Goal: Task Accomplishment & Management: Use online tool/utility

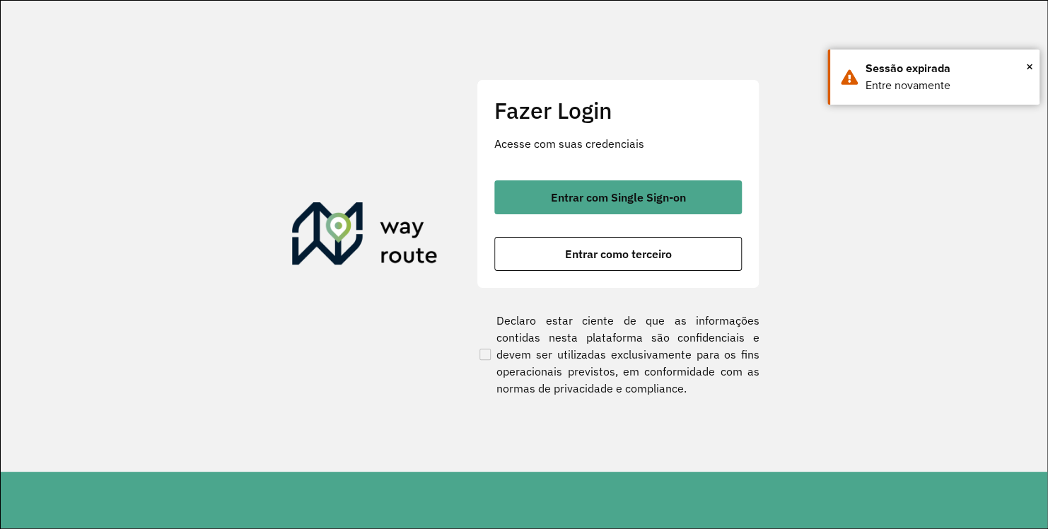
click at [588, 178] on div "Fazer Login Acesse com suas credenciais Entrar com Single Sign-on Entrar como t…" at bounding box center [618, 183] width 283 height 209
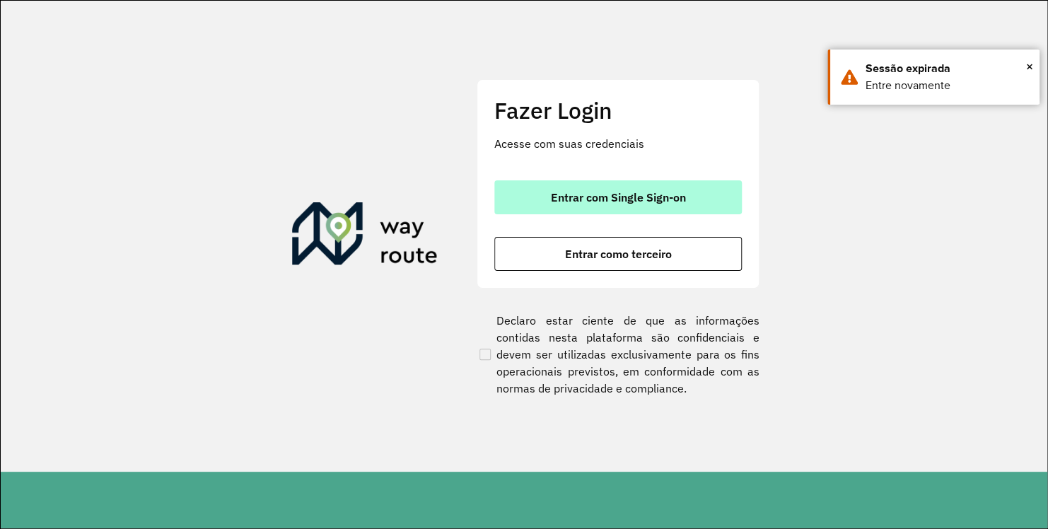
click at [585, 186] on button "Entrar com Single Sign-on" at bounding box center [617, 197] width 247 height 34
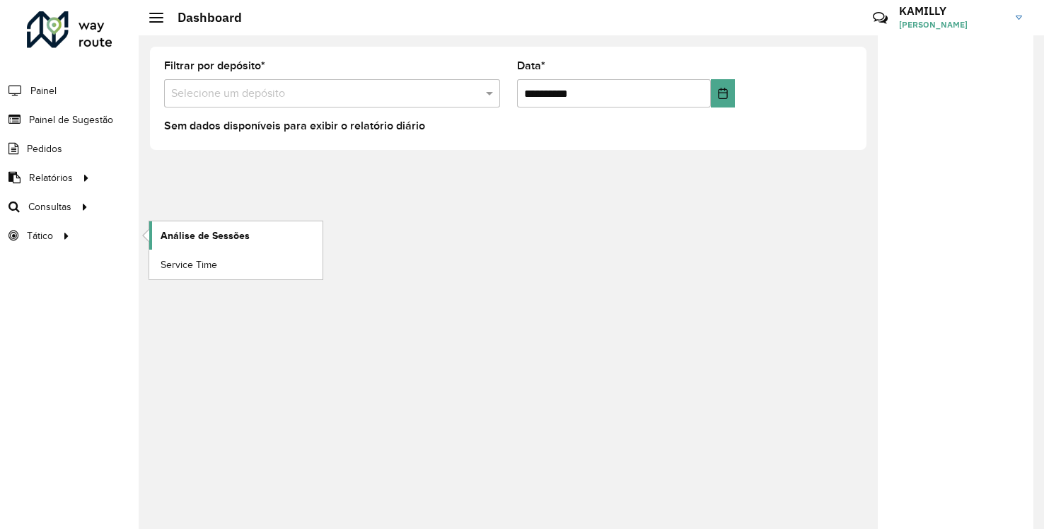
click at [174, 242] on link "Análise de Sessões" at bounding box center [235, 235] width 173 height 28
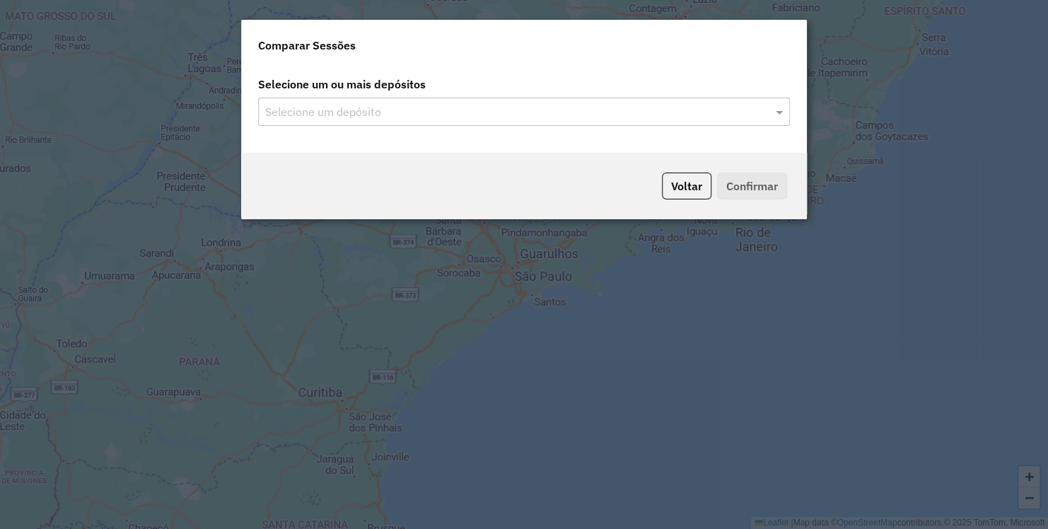
click at [605, 119] on input "text" at bounding box center [517, 112] width 511 height 17
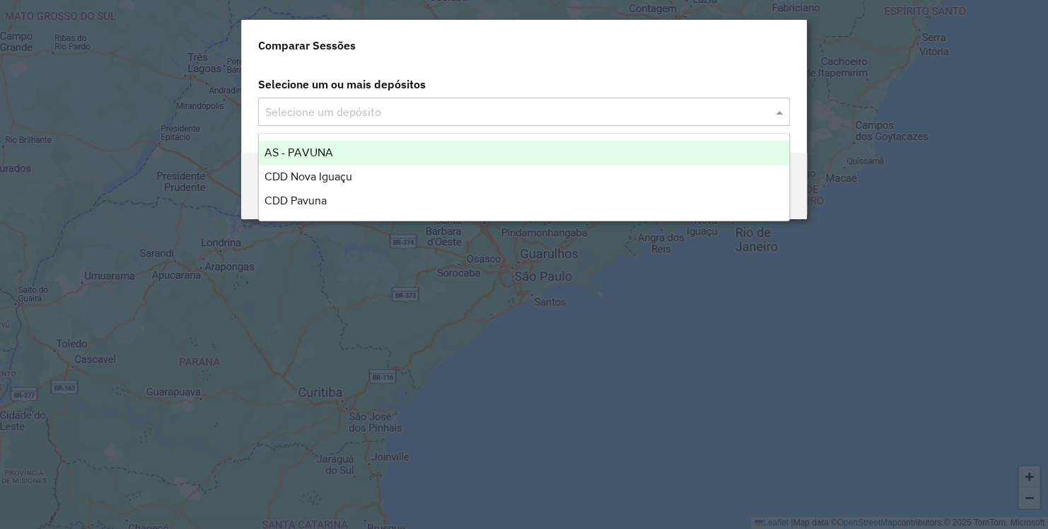
click at [780, 110] on span at bounding box center [781, 111] width 18 height 17
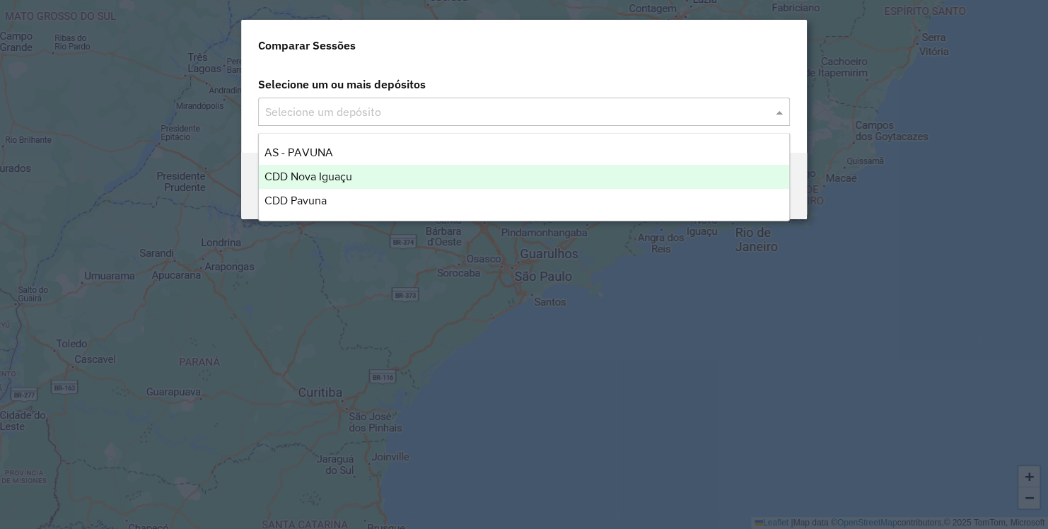
click at [548, 177] on div "CDD Nova Iguaçu" at bounding box center [524, 177] width 530 height 24
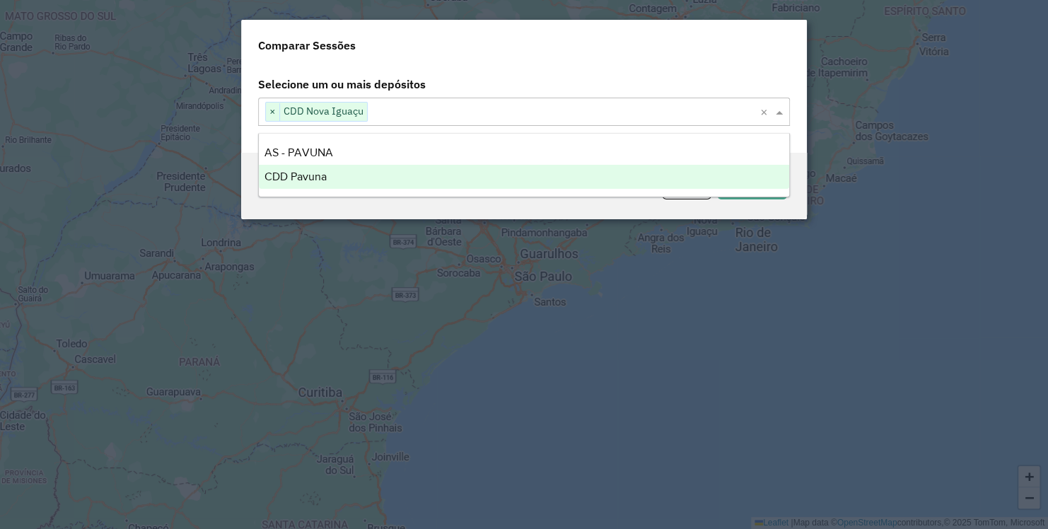
click at [670, 260] on modal-container "Comparar Sessões Selecione um ou mais depósitos Selecione um depósito × CDD Nov…" at bounding box center [524, 264] width 1048 height 529
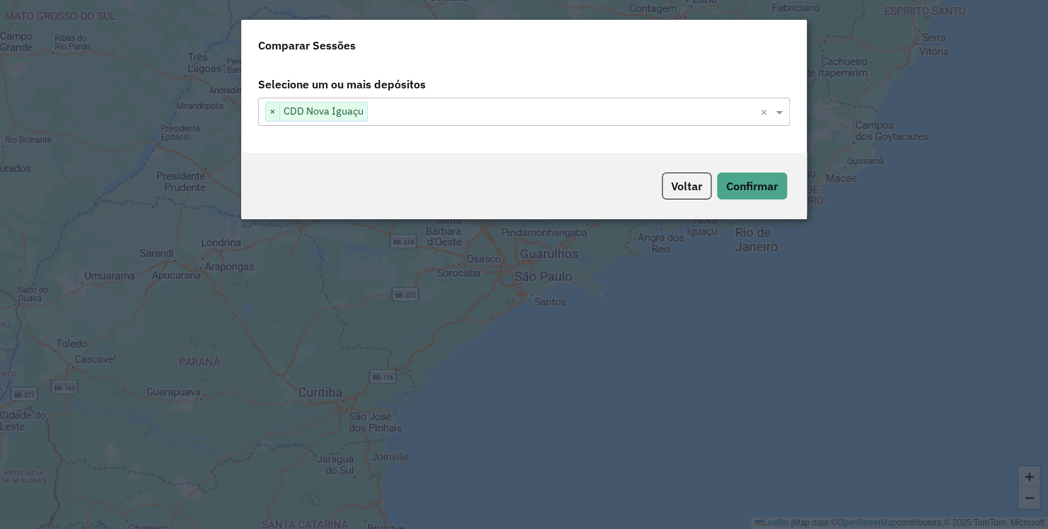
click at [751, 202] on div "Voltar Confirmar" at bounding box center [524, 186] width 566 height 66
click at [755, 196] on button "Confirmar" at bounding box center [752, 186] width 70 height 27
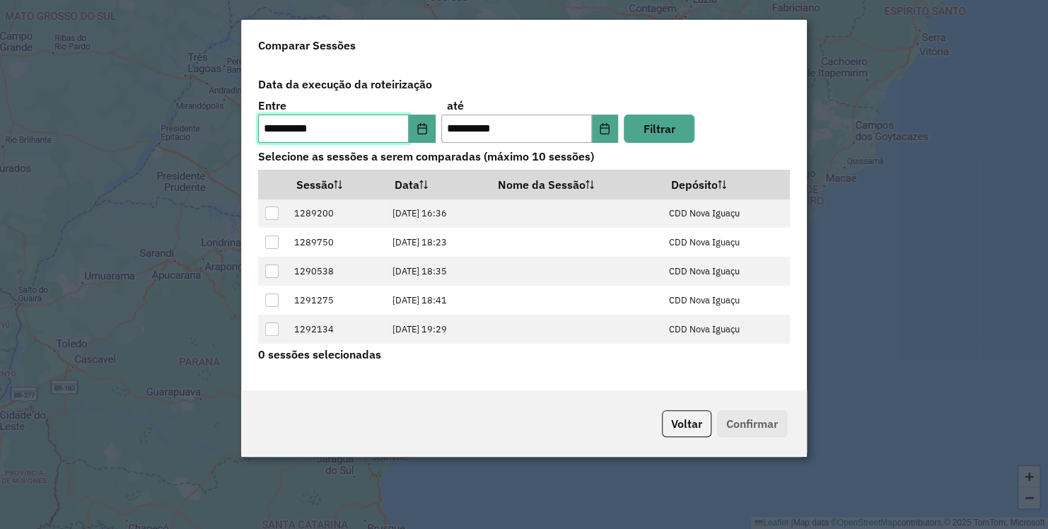
click at [268, 123] on input "**********" at bounding box center [333, 129] width 151 height 28
click at [275, 136] on input "**********" at bounding box center [333, 129] width 151 height 28
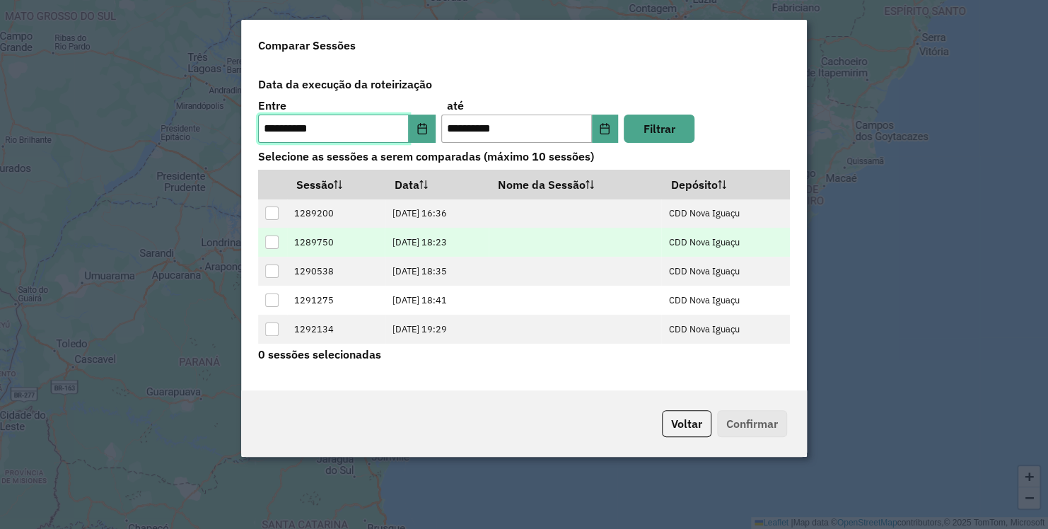
scroll to position [54, 0]
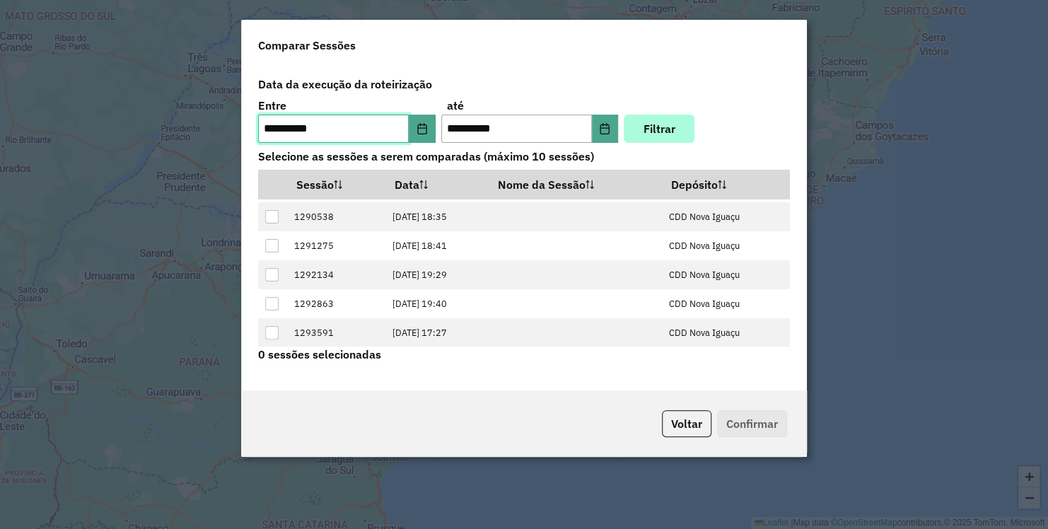
type input "**********"
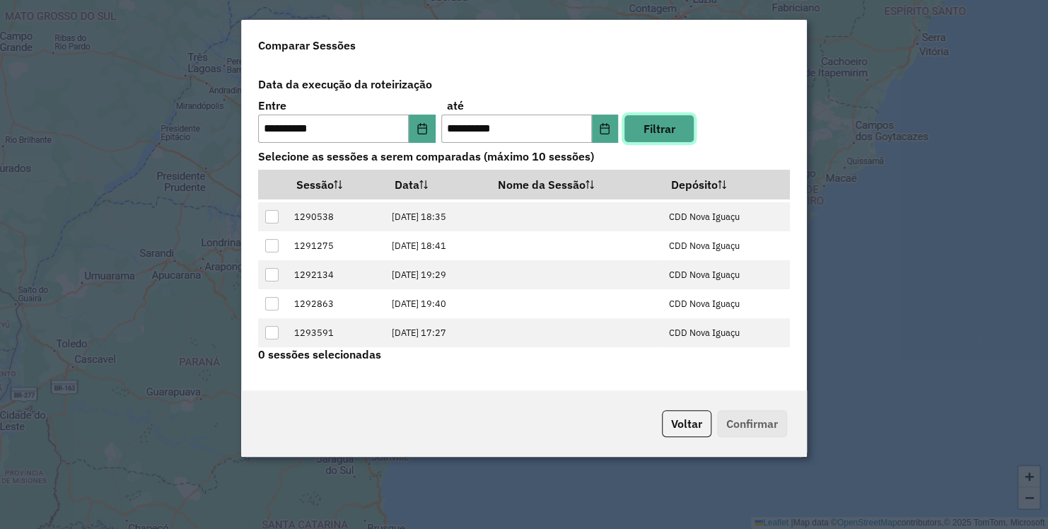
click at [636, 136] on button "Filtrar" at bounding box center [659, 129] width 71 height 28
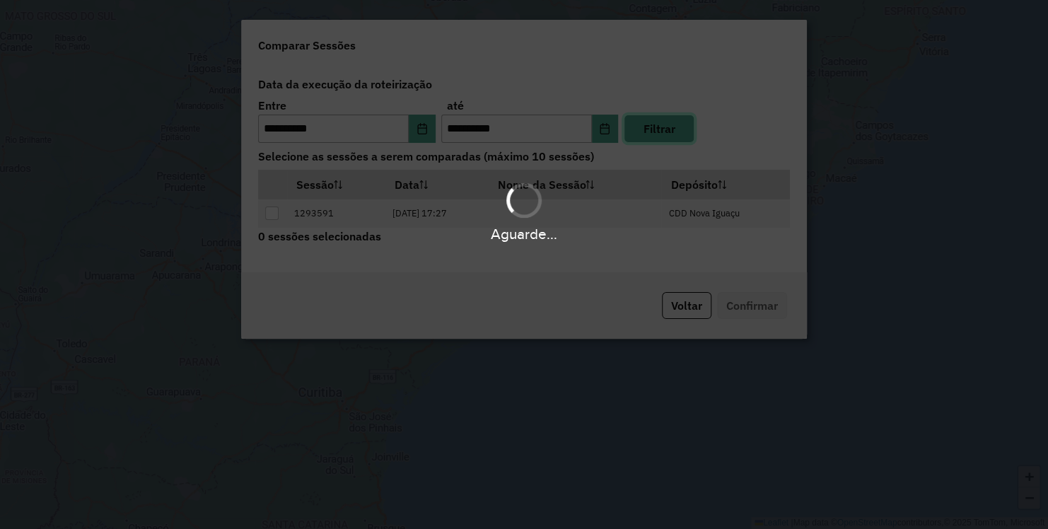
scroll to position [0, 0]
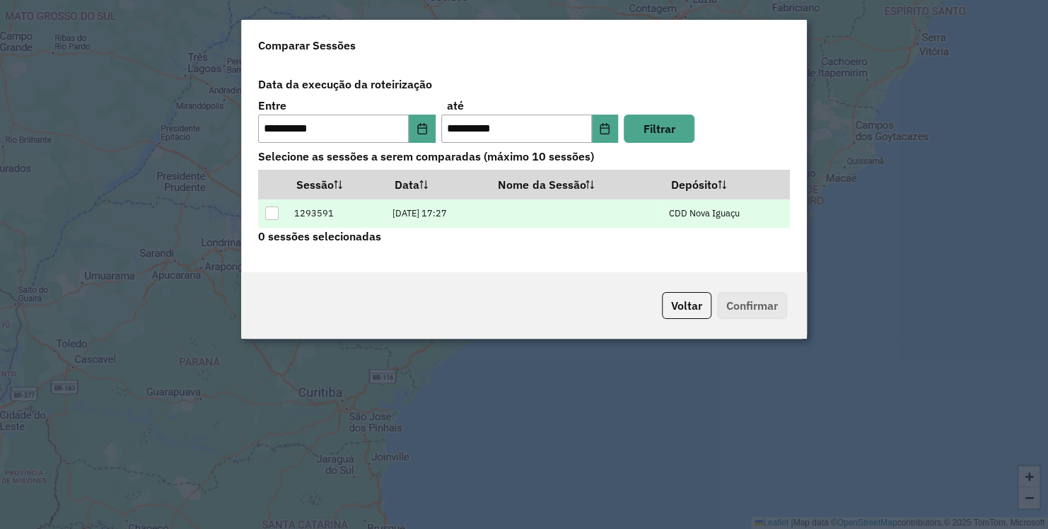
click at [272, 211] on div at bounding box center [271, 212] width 13 height 13
click at [745, 304] on button "Confirmar" at bounding box center [752, 305] width 70 height 27
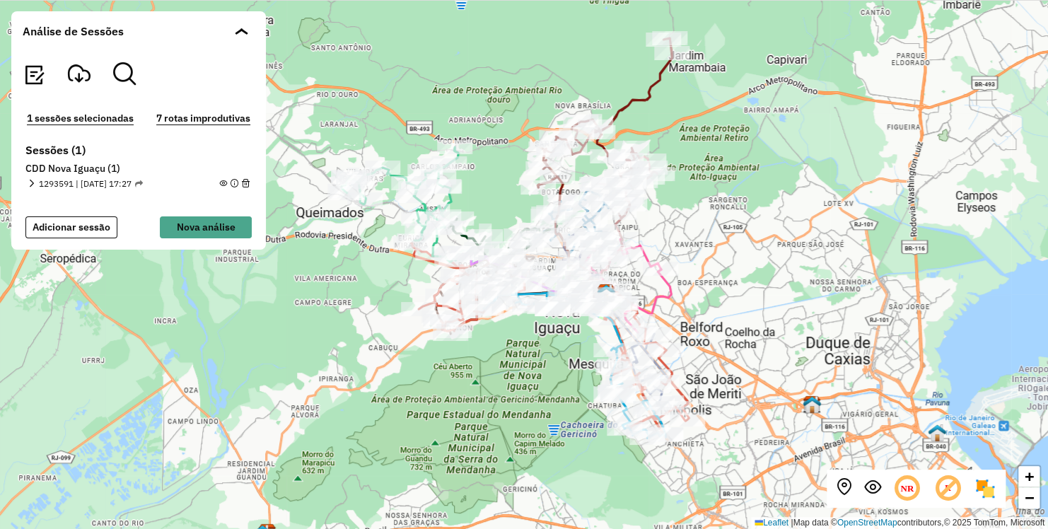
drag, startPoint x: 409, startPoint y: 231, endPoint x: 745, endPoint y: 332, distance: 350.6
click at [745, 332] on div "+ − Leaflet | Map data © OpenStreetMap contributors,© 2025 TomTom, Microsoft" at bounding box center [524, 264] width 1048 height 529
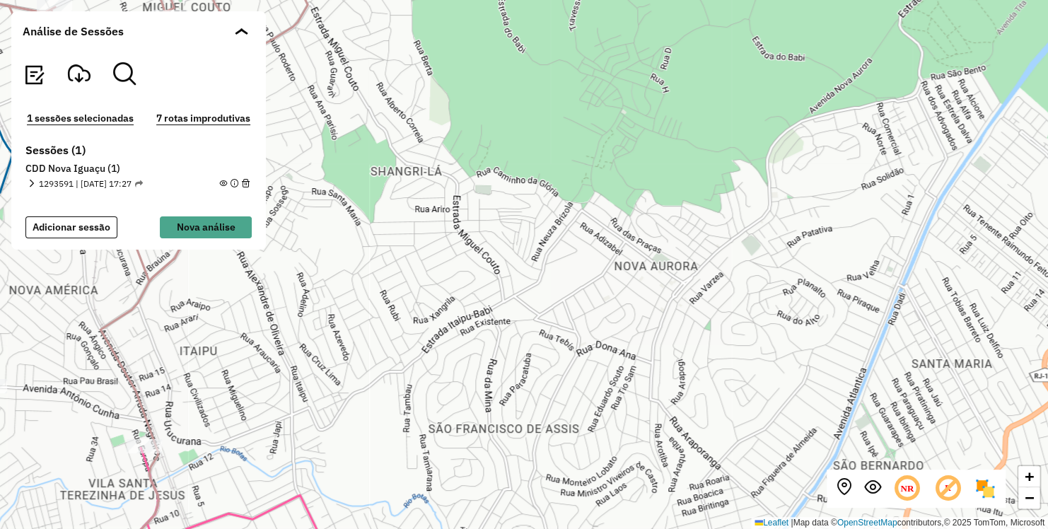
click at [240, 35] on div at bounding box center [242, 37] width 14 height 14
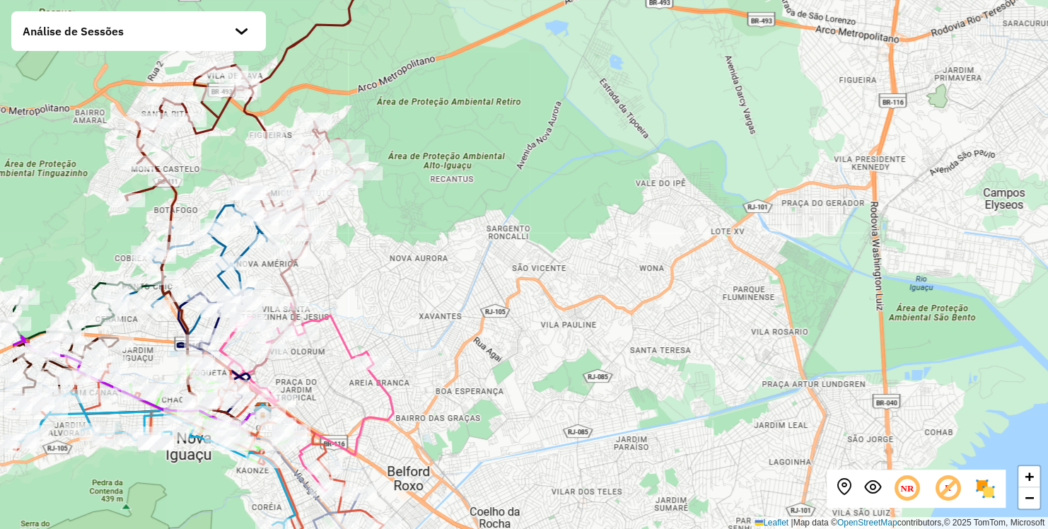
drag, startPoint x: 233, startPoint y: 297, endPoint x: 465, endPoint y: 257, distance: 234.6
click at [465, 257] on div "+ − Leaflet | Map data © OpenStreetMap contributors,© 2025 TomTom, Microsoft" at bounding box center [524, 264] width 1048 height 529
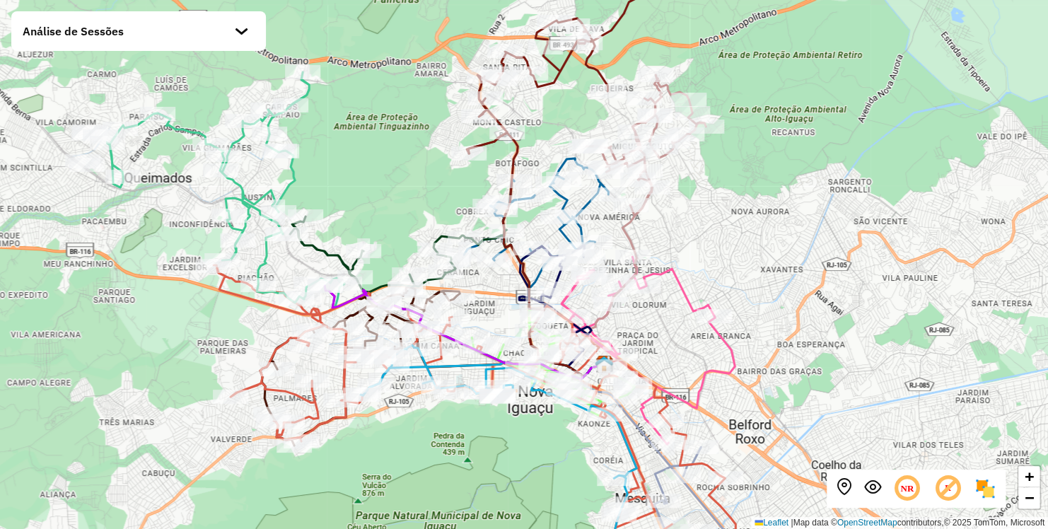
drag, startPoint x: 465, startPoint y: 257, endPoint x: 693, endPoint y: 244, distance: 228.8
click at [693, 244] on div "+ − Leaflet | Map data © OpenStreetMap contributors,© 2025 TomTom, Microsoft" at bounding box center [524, 264] width 1048 height 529
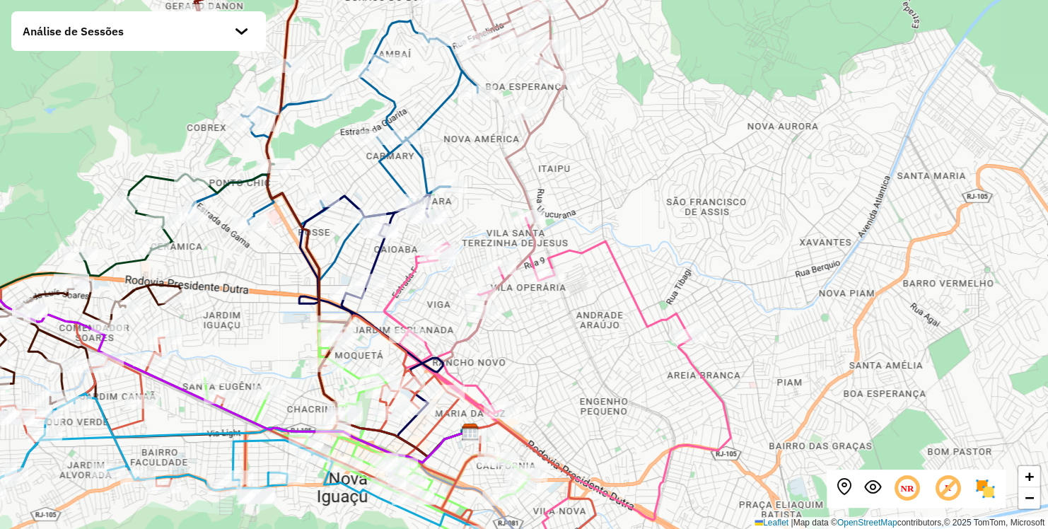
drag, startPoint x: 644, startPoint y: 209, endPoint x: 754, endPoint y: 96, distance: 157.5
click at [754, 96] on div "+ − Leaflet | Map data © OpenStreetMap contributors,© 2025 TomTom, Microsoft" at bounding box center [524, 264] width 1048 height 529
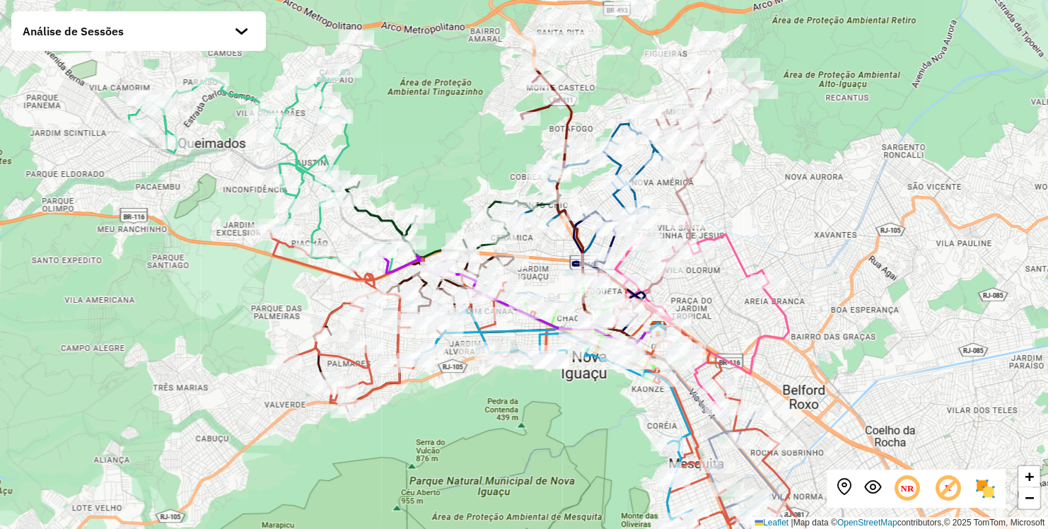
drag, startPoint x: 416, startPoint y: 144, endPoint x: 544, endPoint y: 267, distance: 177.0
click at [544, 267] on div "+ − Leaflet | Map data © OpenStreetMap contributors,© 2025 TomTom, Microsoft" at bounding box center [524, 264] width 1048 height 529
